Goal: Information Seeking & Learning: Learn about a topic

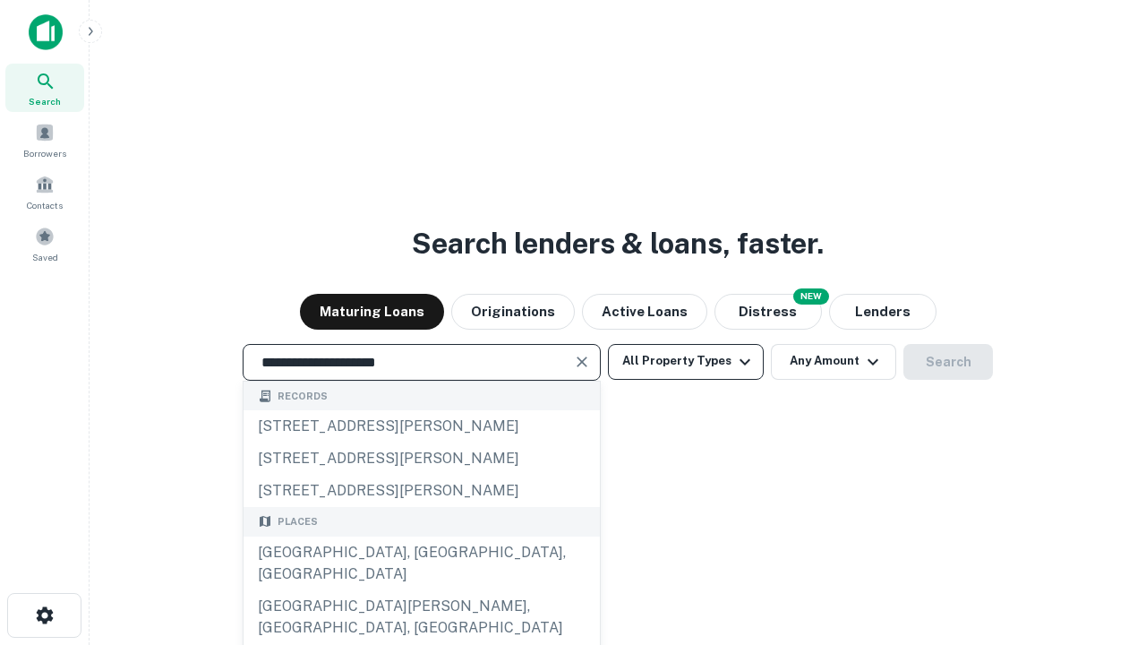
click at [421, 590] on div "[GEOGRAPHIC_DATA], [GEOGRAPHIC_DATA], [GEOGRAPHIC_DATA]" at bounding box center [422, 563] width 356 height 54
click at [686, 361] on button "All Property Types" at bounding box center [686, 362] width 156 height 36
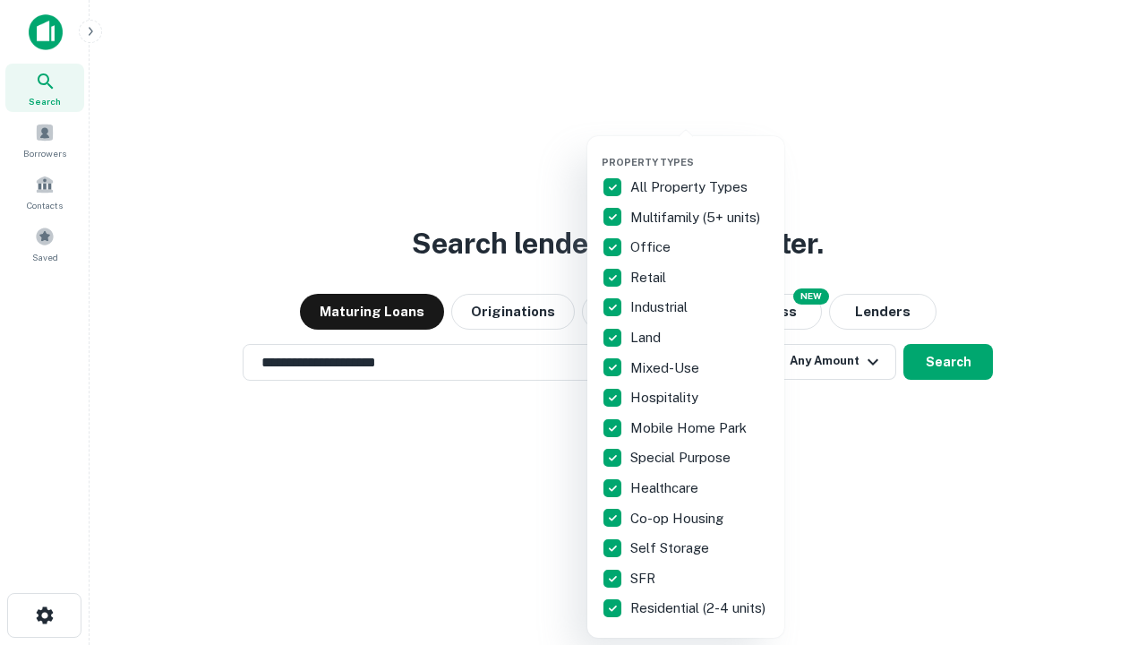
type input "**********"
click at [700, 150] on button "button" at bounding box center [700, 150] width 197 height 1
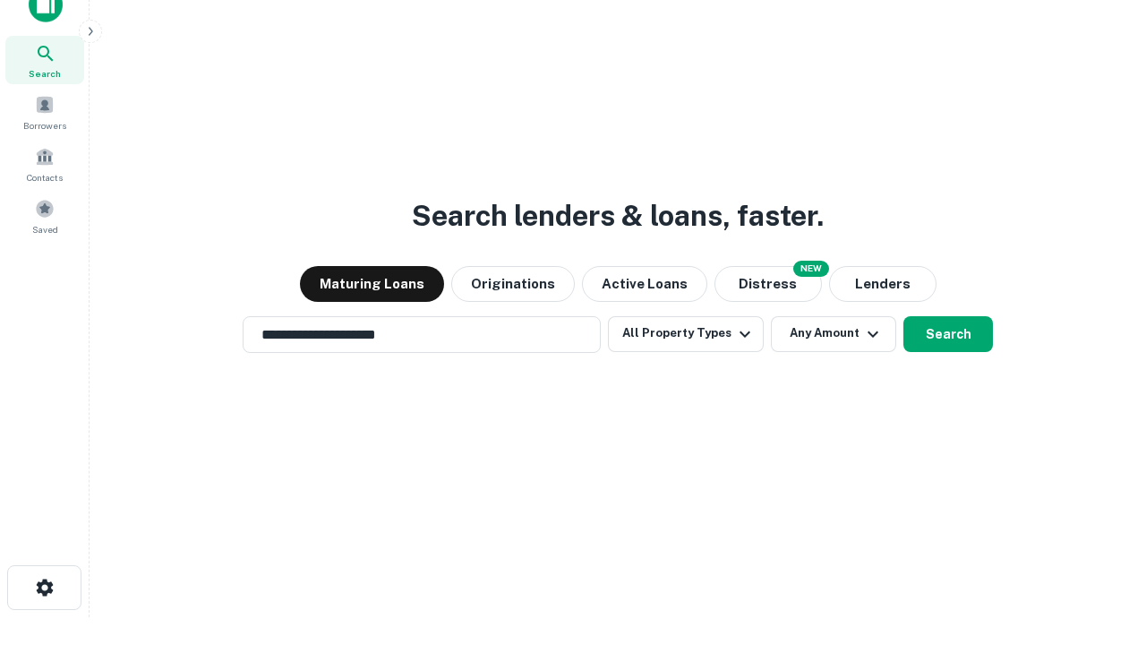
scroll to position [11, 216]
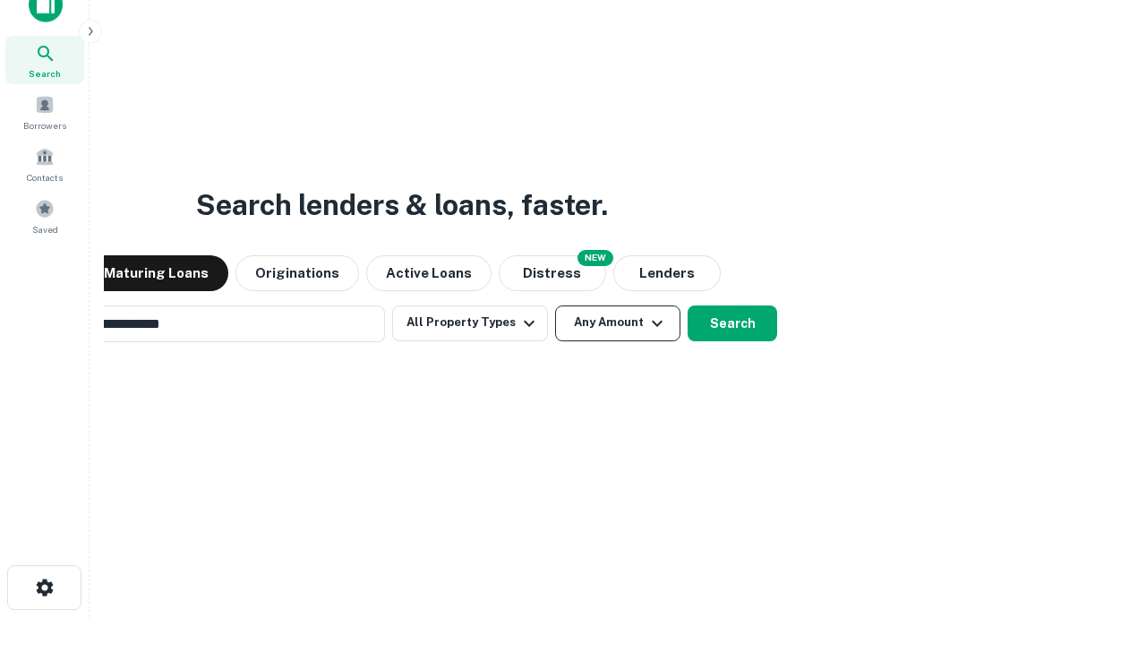
click at [555, 305] on button "Any Amount" at bounding box center [617, 323] width 125 height 36
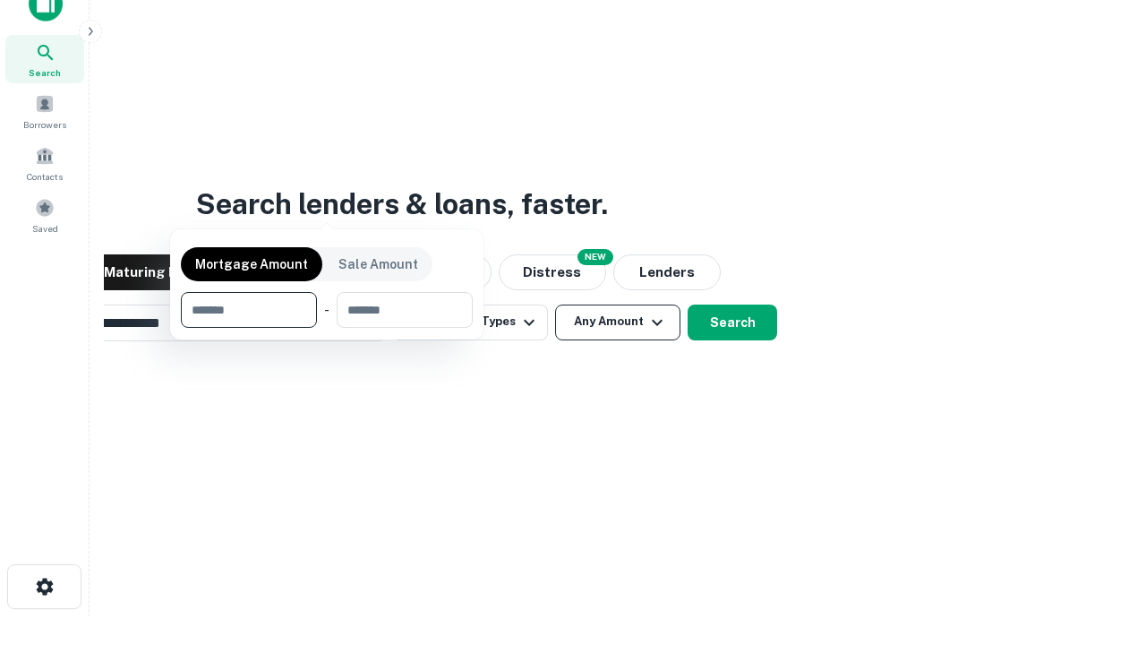
scroll to position [129, 507]
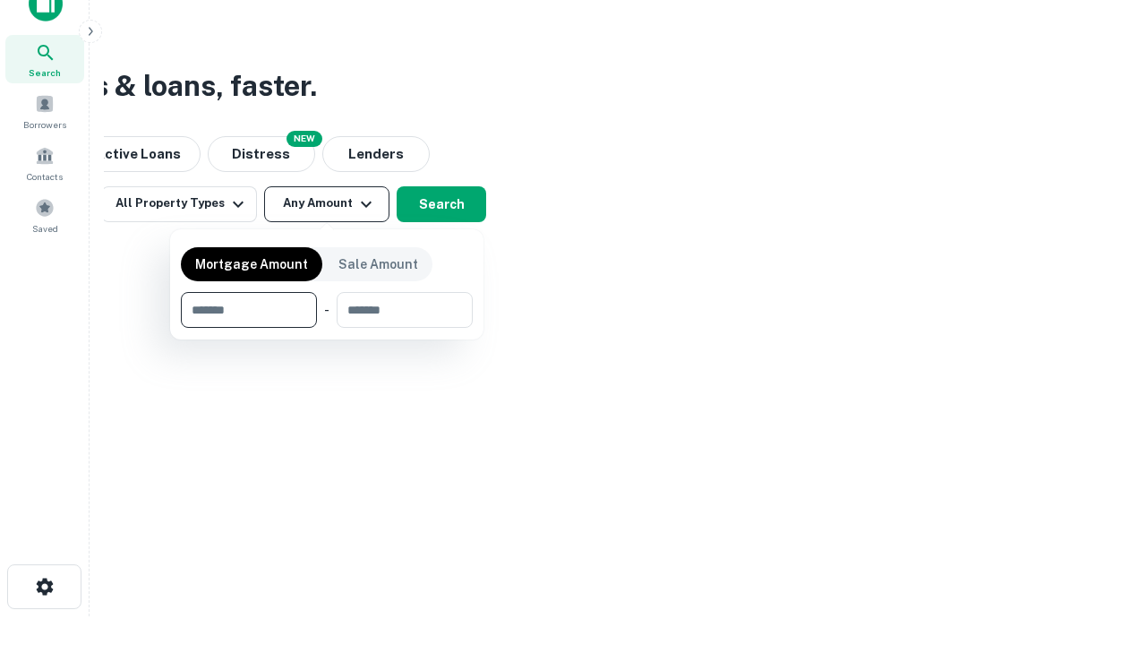
type input "*******"
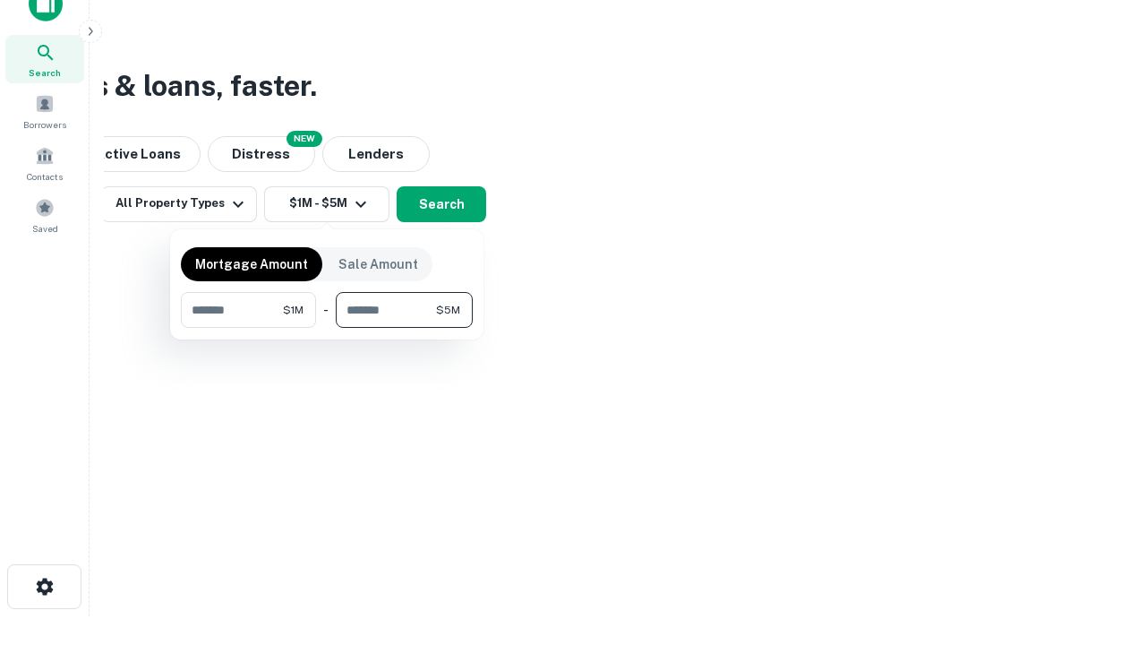
type input "*******"
click at [327, 328] on button "button" at bounding box center [327, 328] width 292 height 1
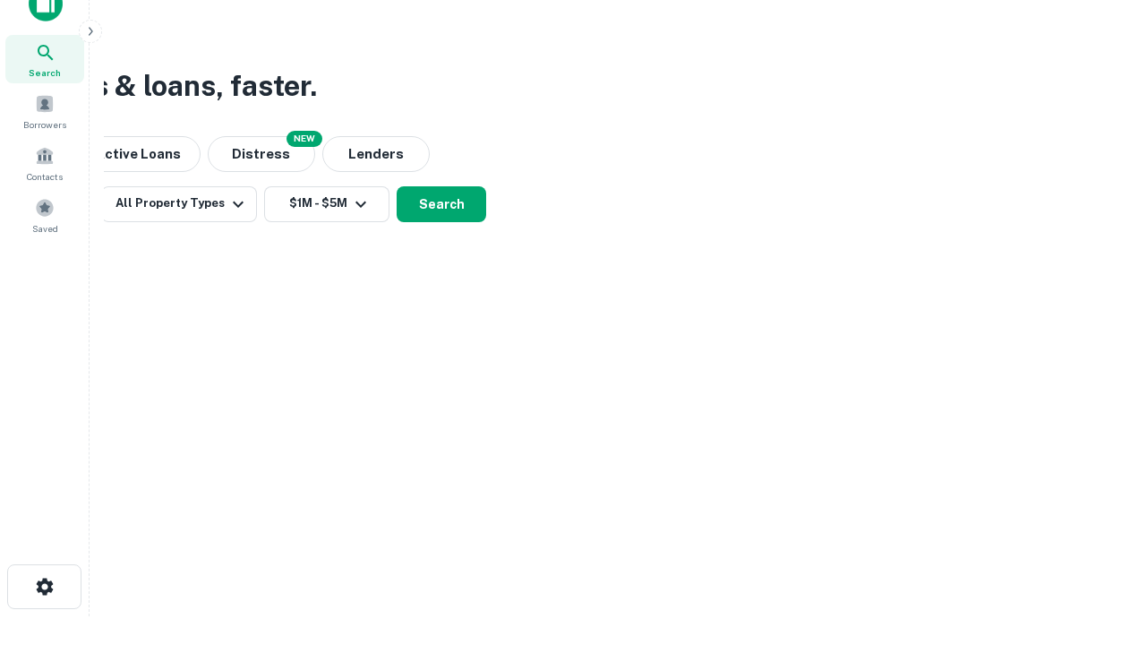
scroll to position [11, 330]
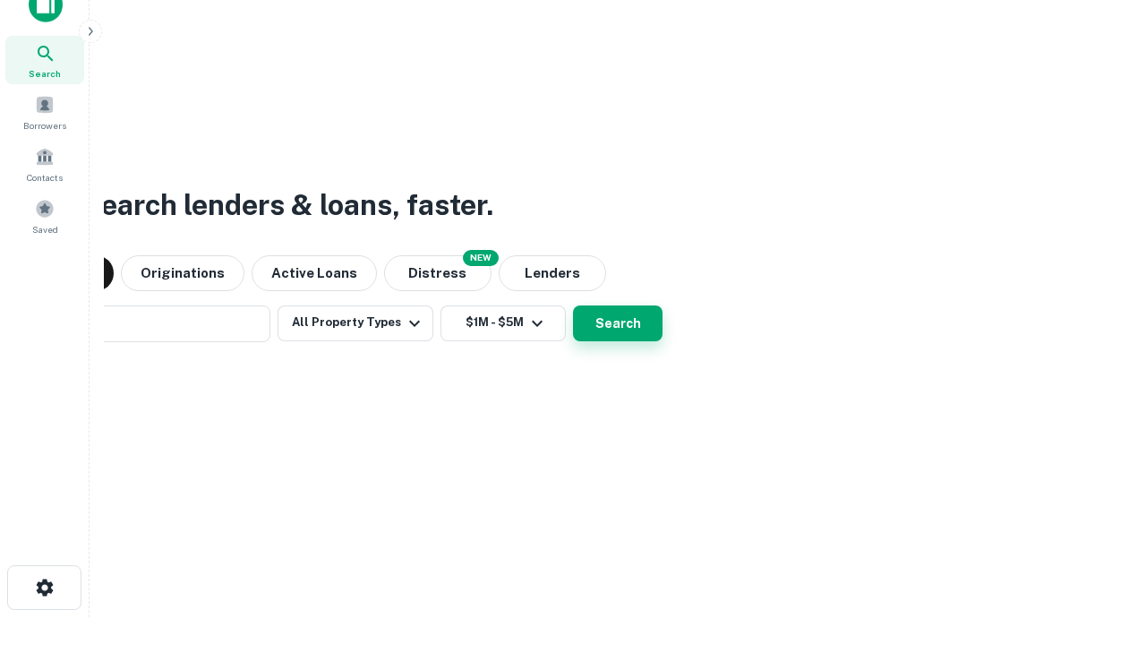
click at [573, 305] on button "Search" at bounding box center [618, 323] width 90 height 36
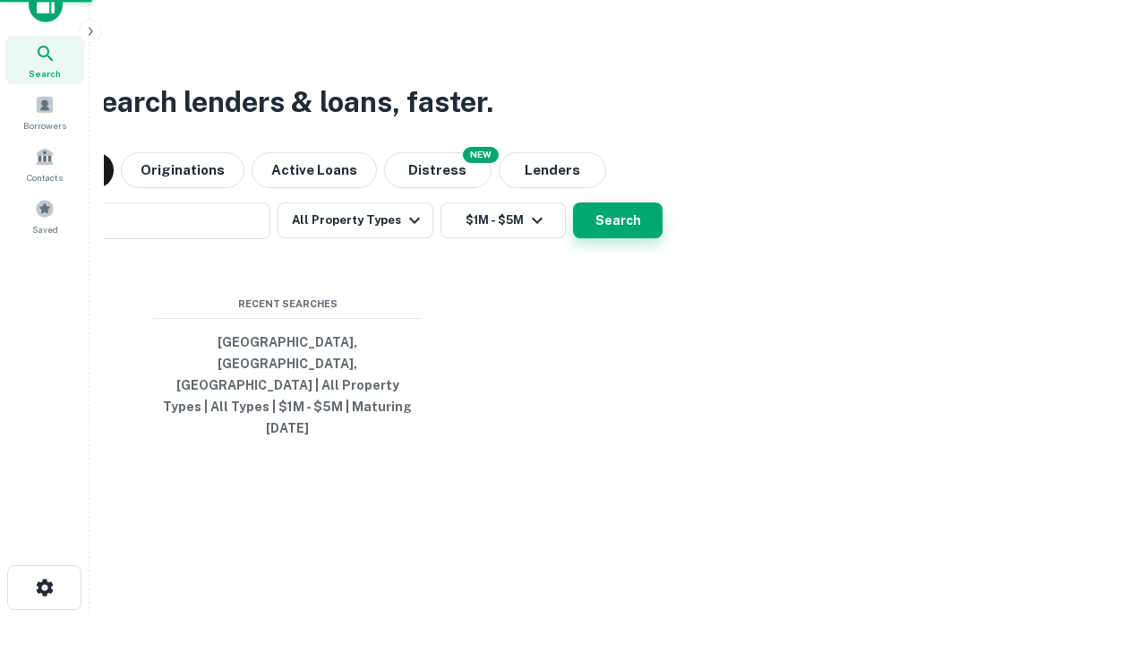
scroll to position [47, 507]
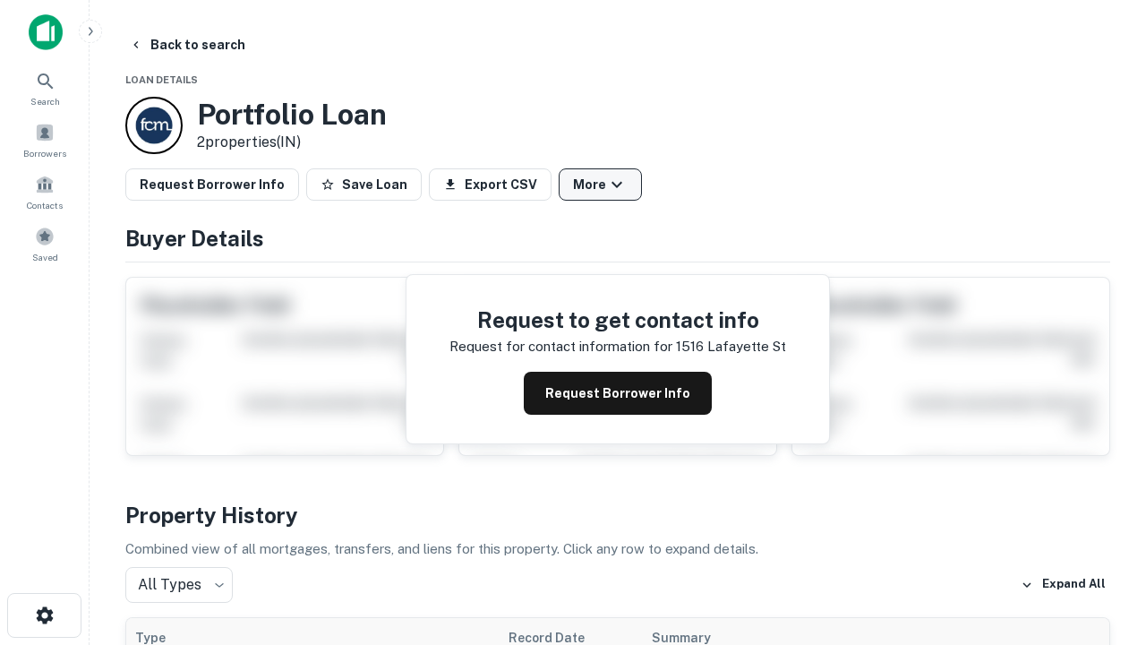
click at [600, 184] on button "More" at bounding box center [600, 184] width 83 height 32
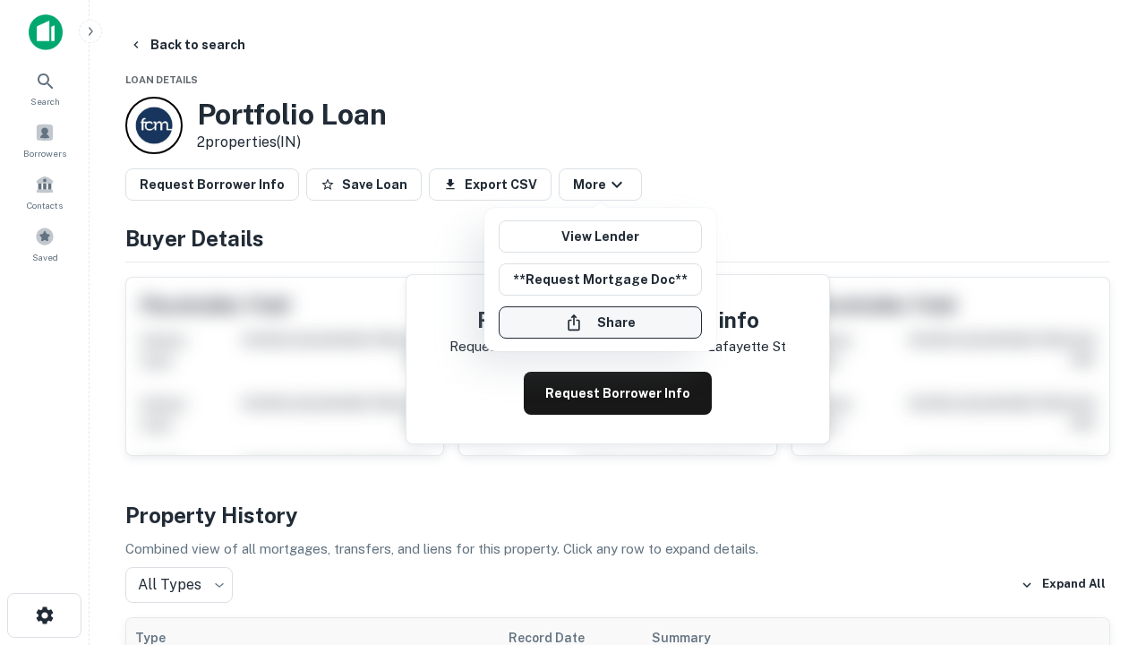
click at [600, 322] on button "Share" at bounding box center [600, 322] width 203 height 32
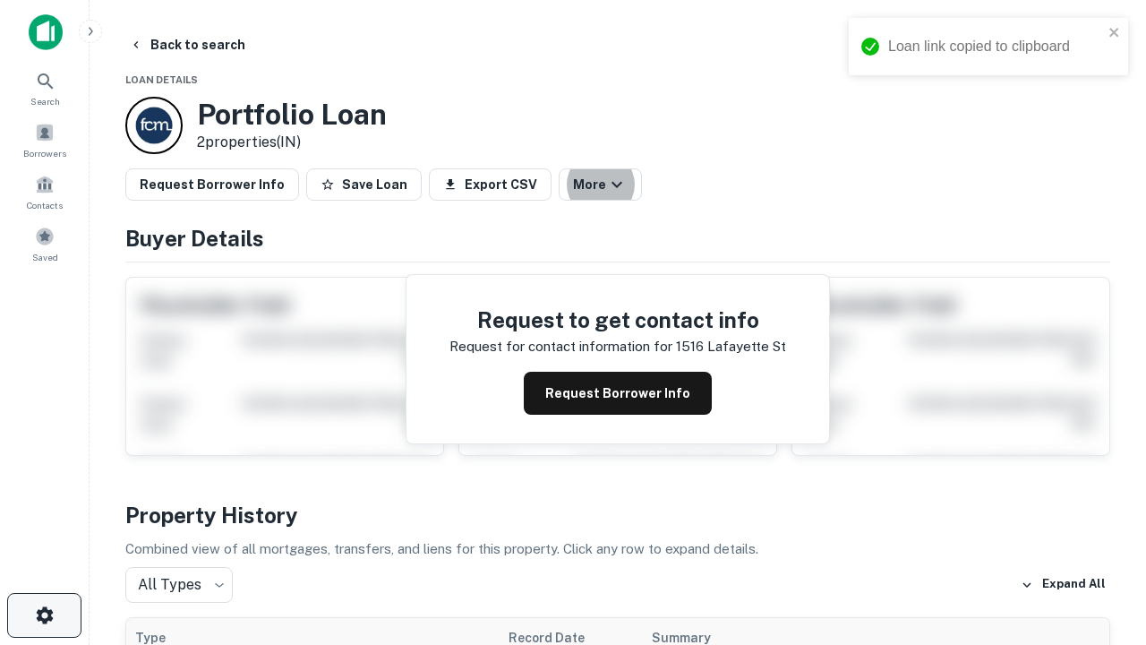
click at [44, 615] on icon "button" at bounding box center [44, 614] width 21 height 21
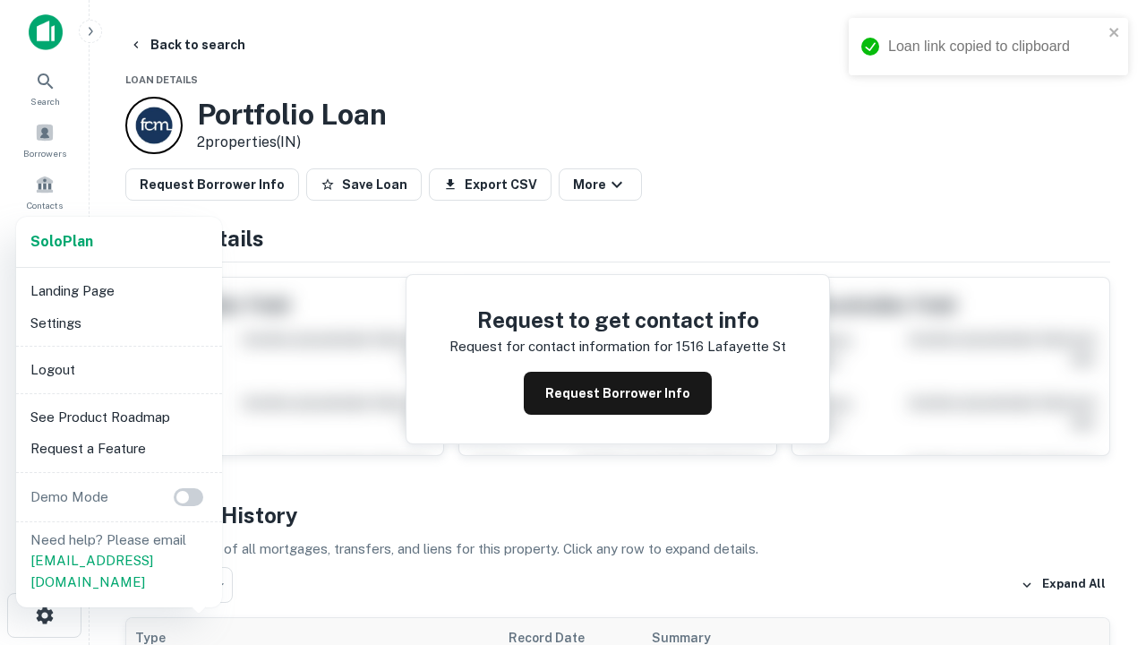
click at [118, 369] on li "Logout" at bounding box center [119, 370] width 192 height 32
